Goal: Task Accomplishment & Management: Manage account settings

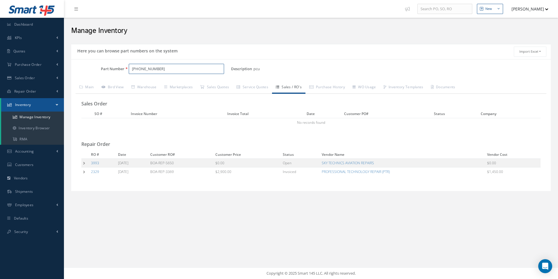
drag, startPoint x: 139, startPoint y: 69, endPoint x: 104, endPoint y: 69, distance: 34.3
click at [104, 69] on div "Part Number [PHONE_NUMBER]" at bounding box center [151, 69] width 160 height 10
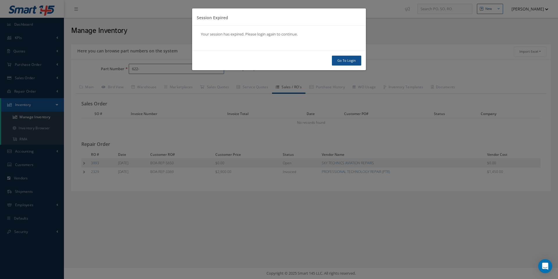
type input "622-"
click at [353, 65] on link "Go To Login" at bounding box center [346, 61] width 29 height 10
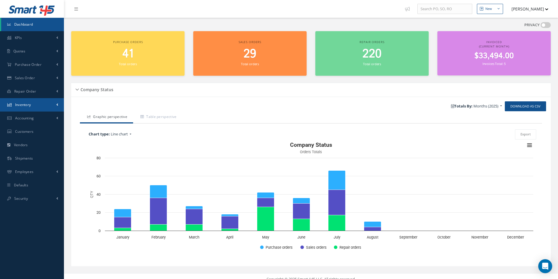
click at [26, 104] on span "Inventory" at bounding box center [23, 104] width 16 height 5
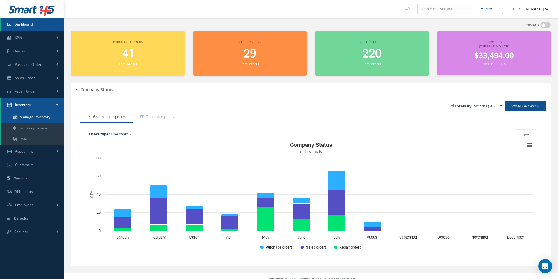
click at [37, 117] on link "Manage Inventory" at bounding box center [32, 116] width 63 height 11
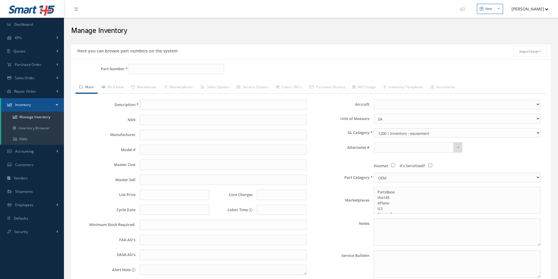
select select
click at [135, 62] on div "Part Number Description Alternates Based on the selected General Ledger, Wareho…" at bounding box center [311, 185] width 480 height 252
click at [135, 69] on input "Part Number" at bounding box center [176, 69] width 95 height 10
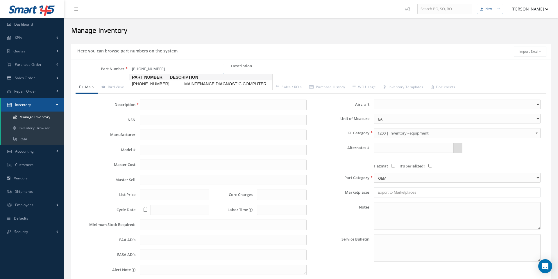
type input "622-9818-020"
click at [209, 85] on span "MAINTENANCE DIAGNOSTIC COMPUTER" at bounding box center [226, 84] width 87 height 6
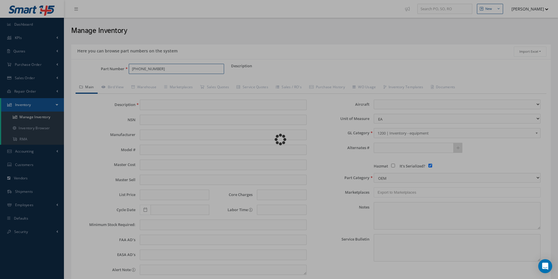
type input "MAINTENANCE DIAGNOSTIC COMPUTER"
type input "0.00"
select select
checkbox input "true"
type textarea "Trace: 121 - Endeavor Air"
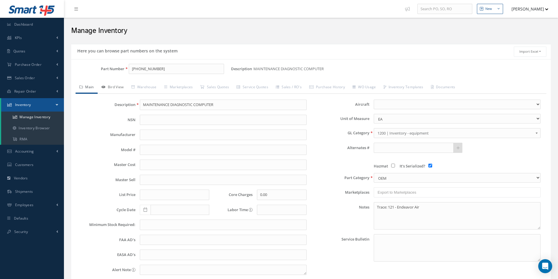
click at [120, 87] on link "Bird View" at bounding box center [113, 87] width 30 height 12
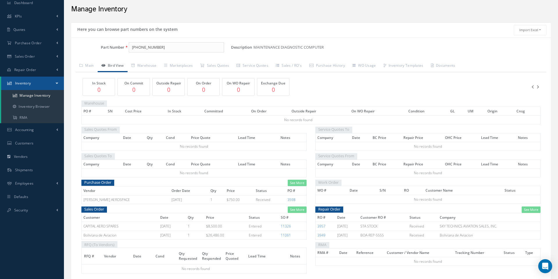
scroll to position [20, 0]
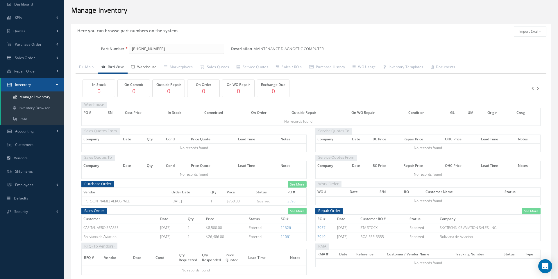
click at [152, 66] on link "Warehouse" at bounding box center [144, 67] width 33 height 12
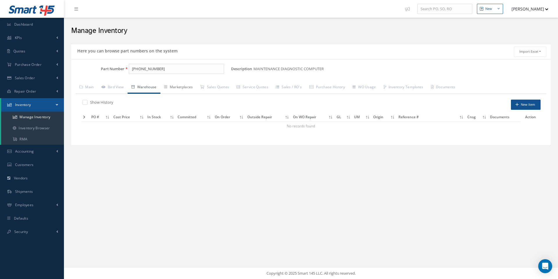
click at [186, 88] on link "Marketplaces" at bounding box center [179, 87] width 36 height 12
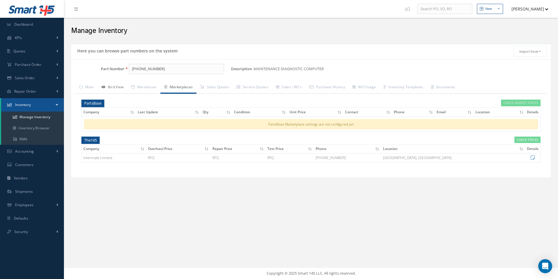
click at [122, 86] on link "Bird View" at bounding box center [113, 87] width 30 height 12
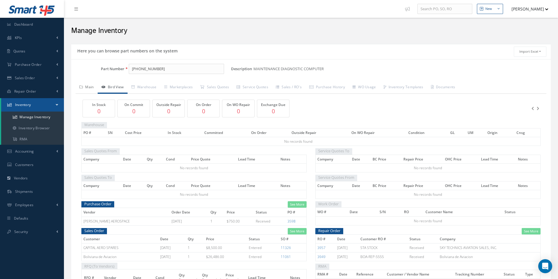
click at [92, 86] on link "Main" at bounding box center [87, 87] width 22 height 12
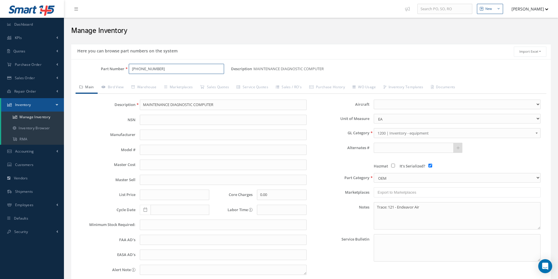
drag, startPoint x: 176, startPoint y: 70, endPoint x: 91, endPoint y: 65, distance: 84.8
click at [91, 65] on div "Part Number 622-9818-020" at bounding box center [151, 69] width 160 height 10
paste input "3290770-6"
type input "3290770-6"
click at [86, 87] on link "Main" at bounding box center [87, 87] width 22 height 12
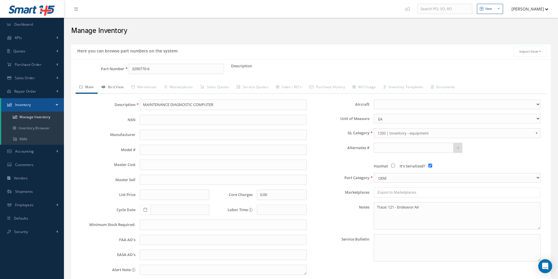
click at [115, 87] on link "Bird View" at bounding box center [113, 87] width 30 height 12
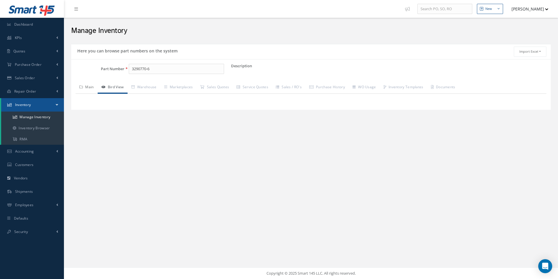
click at [90, 87] on link "Main" at bounding box center [87, 87] width 22 height 12
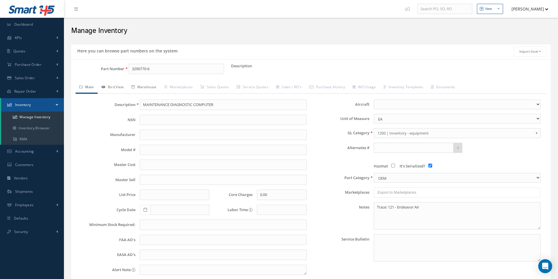
drag, startPoint x: 117, startPoint y: 88, endPoint x: 130, endPoint y: 90, distance: 12.8
click at [118, 88] on link "Bird View" at bounding box center [113, 87] width 30 height 12
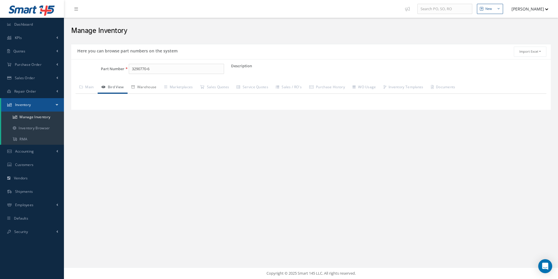
drag, startPoint x: 146, startPoint y: 87, endPoint x: 158, endPoint y: 88, distance: 12.0
click at [146, 87] on link "Warehouse" at bounding box center [144, 87] width 33 height 12
click at [122, 88] on link "Bird View" at bounding box center [113, 87] width 30 height 12
